Goal: Navigation & Orientation: Understand site structure

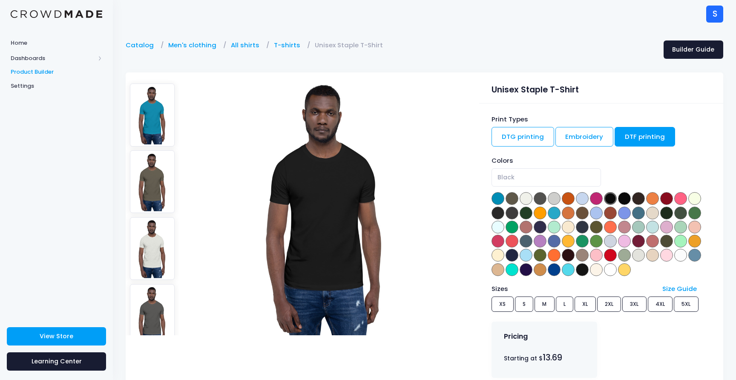
select select "Black"
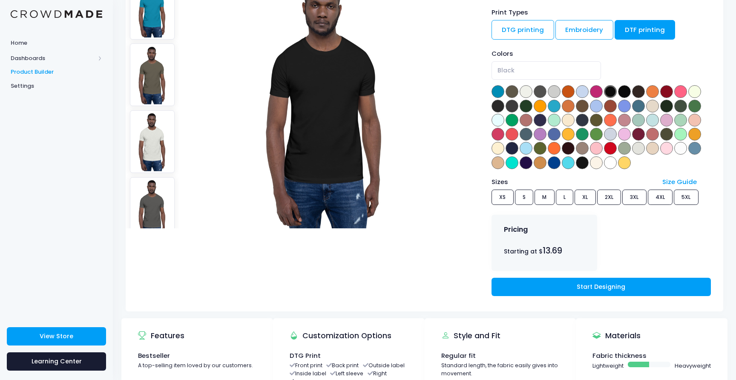
click at [43, 72] on span "Product Builder" at bounding box center [57, 72] width 92 height 9
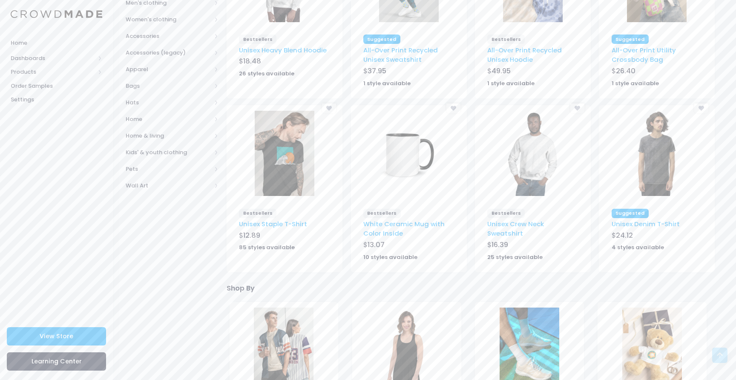
scroll to position [151, 0]
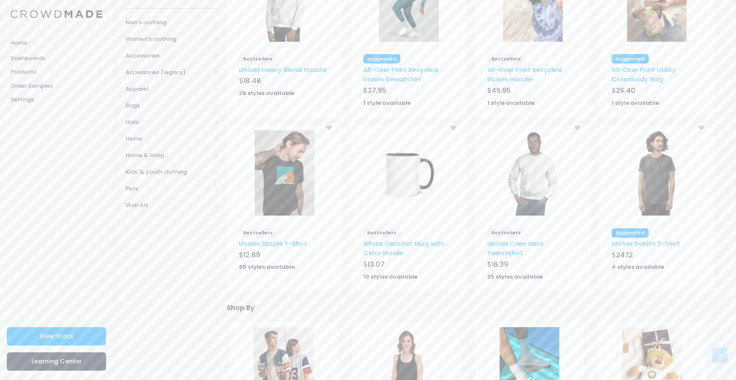
click at [394, 189] on img at bounding box center [409, 172] width 60 height 85
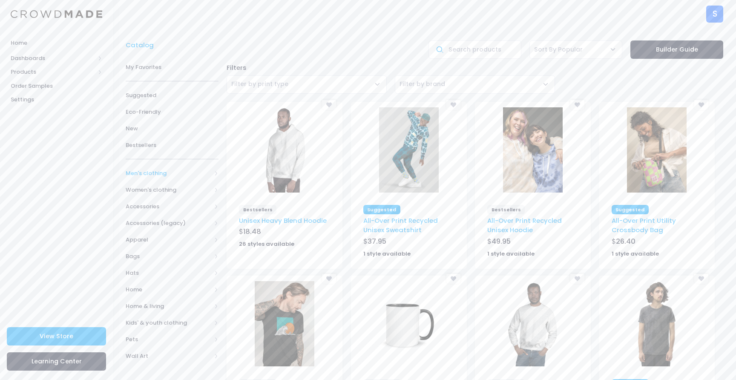
scroll to position [12, 0]
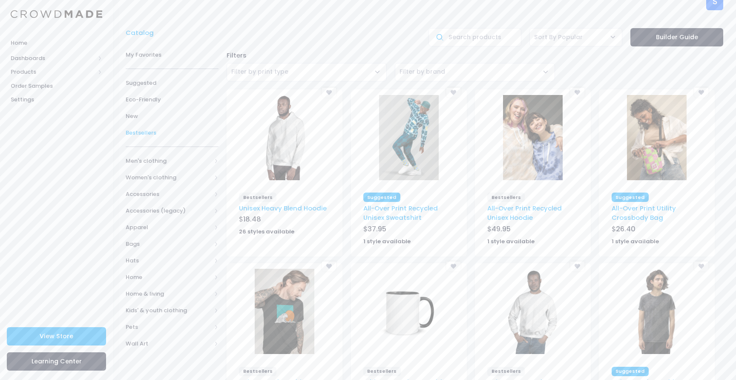
click at [142, 132] on span "Bestsellers" at bounding box center [172, 133] width 93 height 9
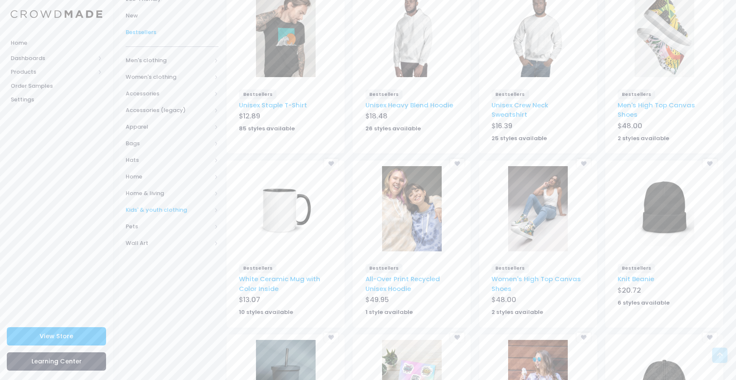
scroll to position [128, 0]
click at [153, 178] on span "Home" at bounding box center [169, 177] width 86 height 9
click at [168, 222] on link "Drinkware" at bounding box center [167, 227] width 104 height 17
click at [176, 245] on span "All Drinkware" at bounding box center [175, 244] width 64 height 9
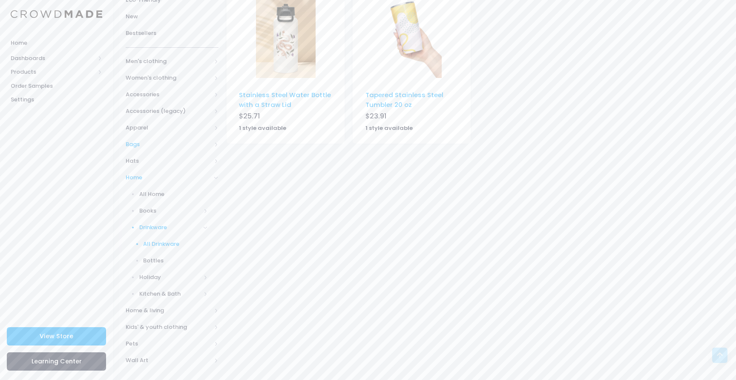
scroll to position [130, 0]
click at [162, 279] on span "Holiday" at bounding box center [169, 276] width 61 height 9
click at [160, 311] on span "Home & living" at bounding box center [169, 309] width 86 height 9
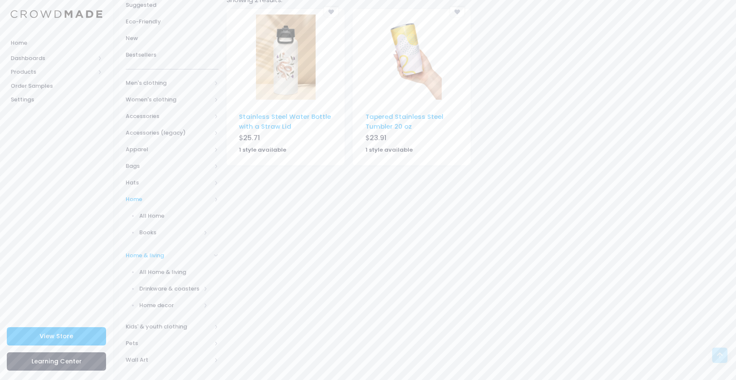
scroll to position [96, 0]
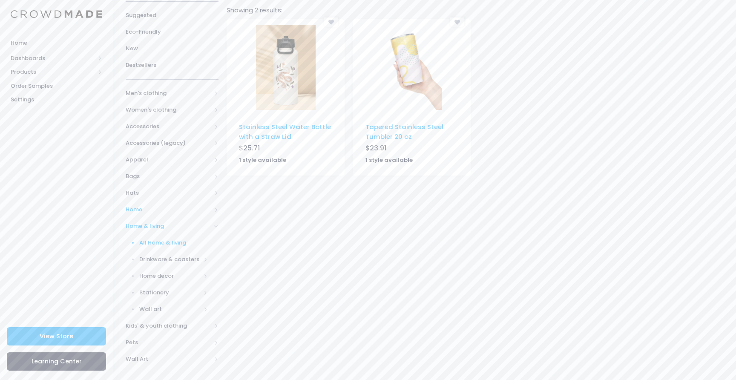
click at [157, 246] on span "All Home & living" at bounding box center [173, 243] width 69 height 9
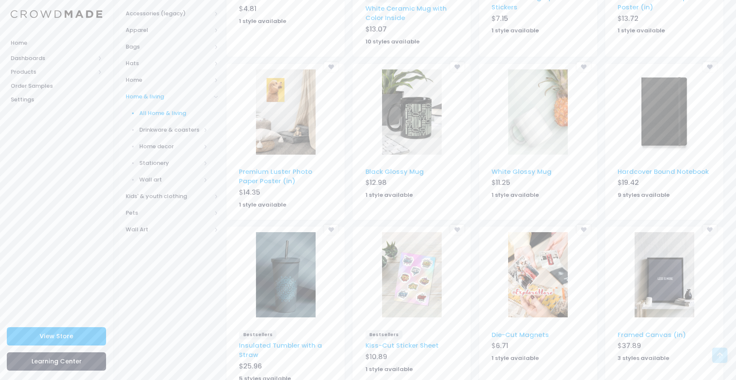
scroll to position [231, 0]
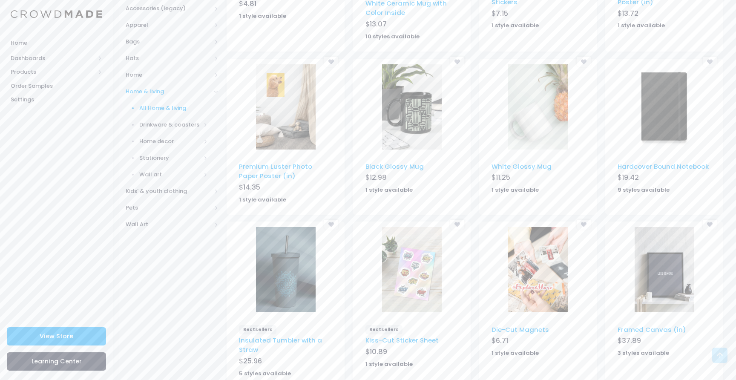
click at [409, 102] on img at bounding box center [412, 106] width 60 height 85
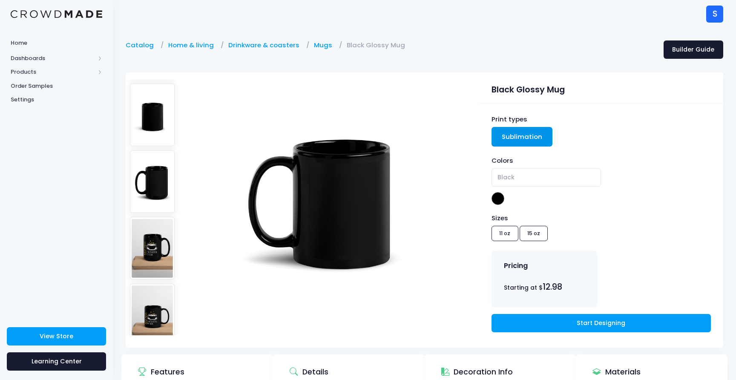
scroll to position [350, 0]
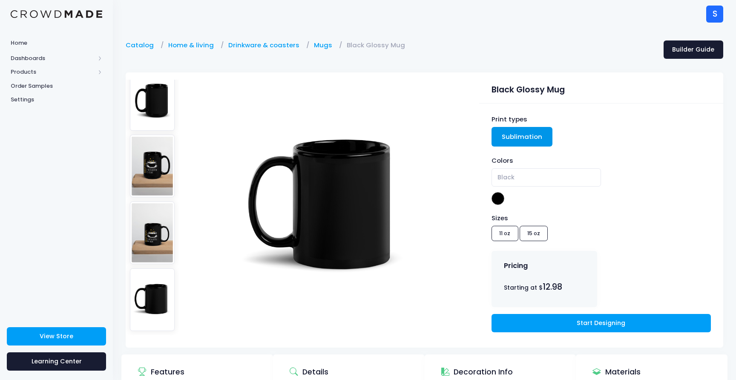
click at [146, 165] on img at bounding box center [152, 166] width 45 height 63
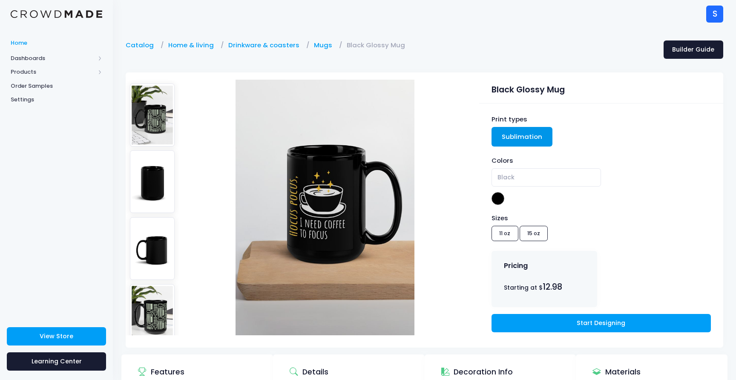
click at [28, 43] on span "Home" at bounding box center [57, 43] width 92 height 9
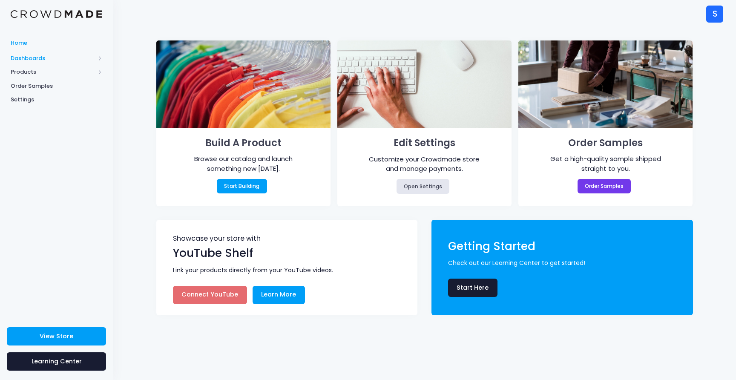
click at [35, 60] on span "Dashboards" at bounding box center [53, 58] width 84 height 9
